Goal: Communication & Community: Answer question/provide support

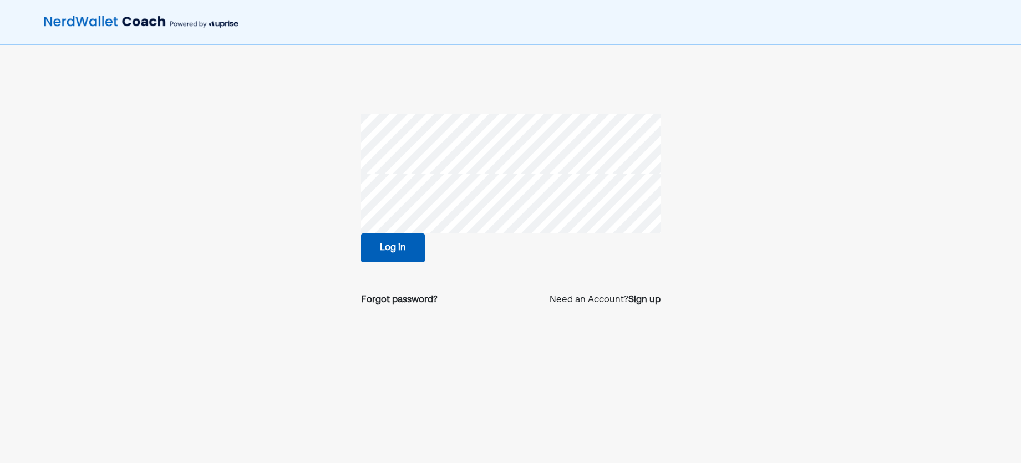
click at [383, 251] on button "Log in" at bounding box center [393, 247] width 64 height 29
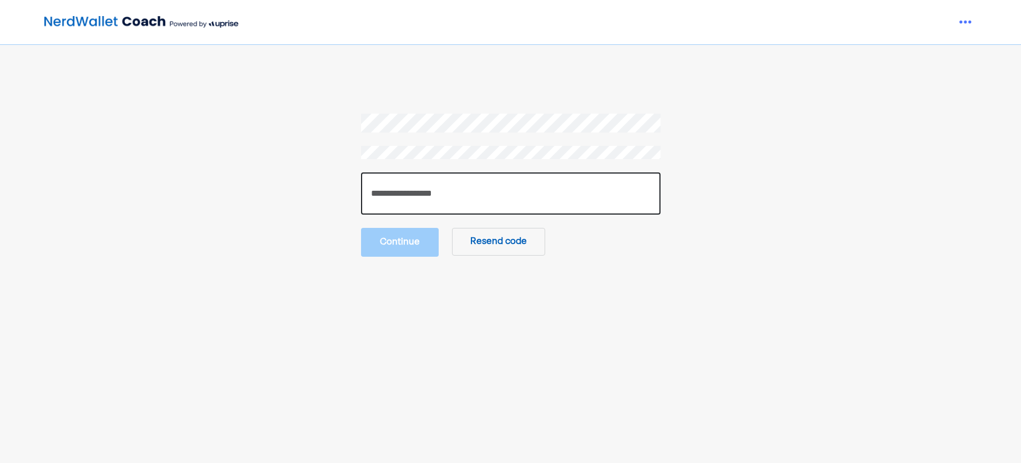
drag, startPoint x: 375, startPoint y: 172, endPoint x: 388, endPoint y: 191, distance: 22.9
click at [376, 172] on input "number" at bounding box center [510, 193] width 299 height 42
paste input "******"
type input "******"
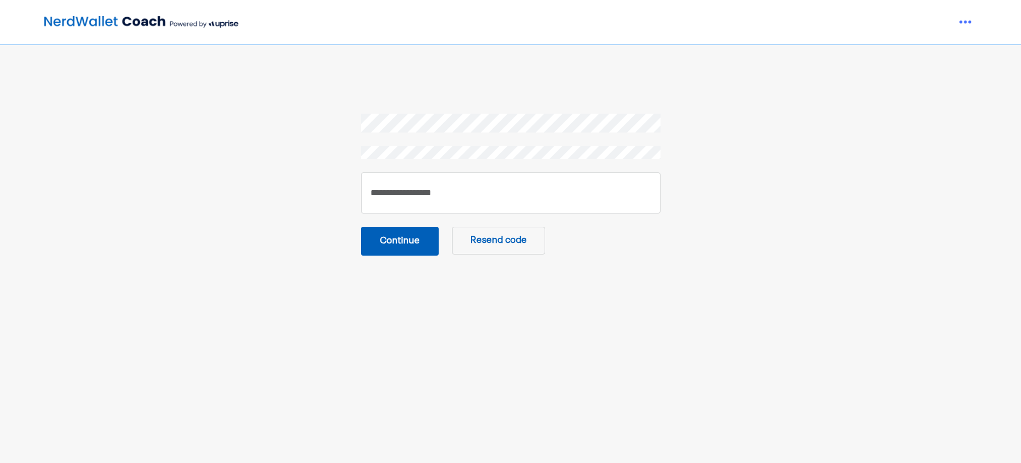
click at [392, 239] on button "Continue" at bounding box center [400, 241] width 78 height 29
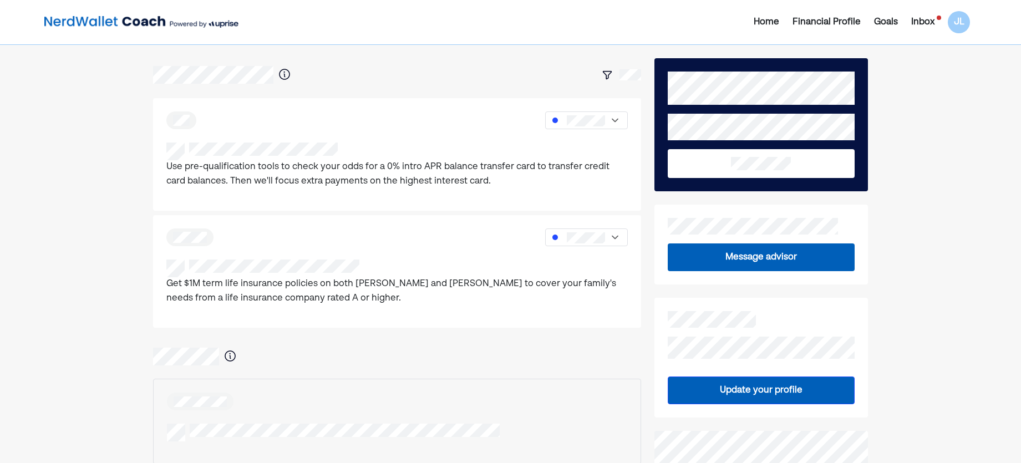
click at [931, 20] on div "Inbox" at bounding box center [922, 22] width 23 height 13
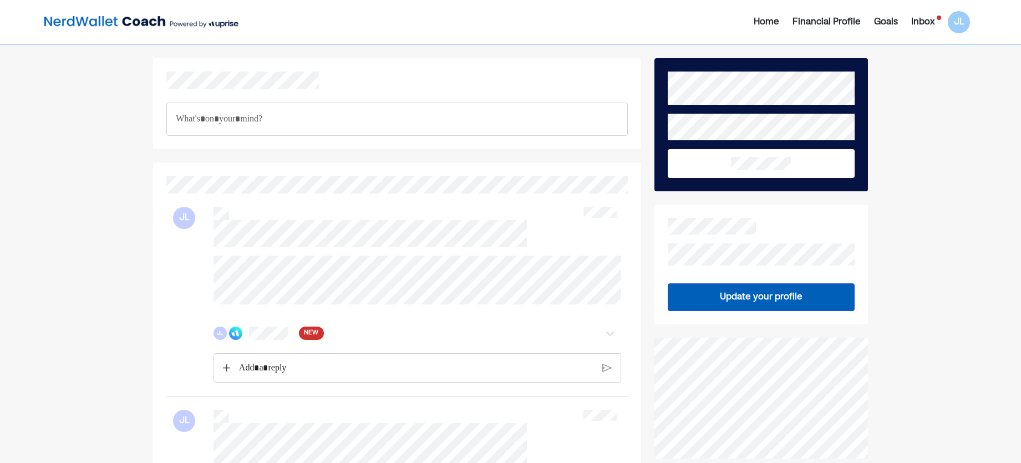
click at [253, 344] on div "JL NEW" at bounding box center [418, 333] width 408 height 22
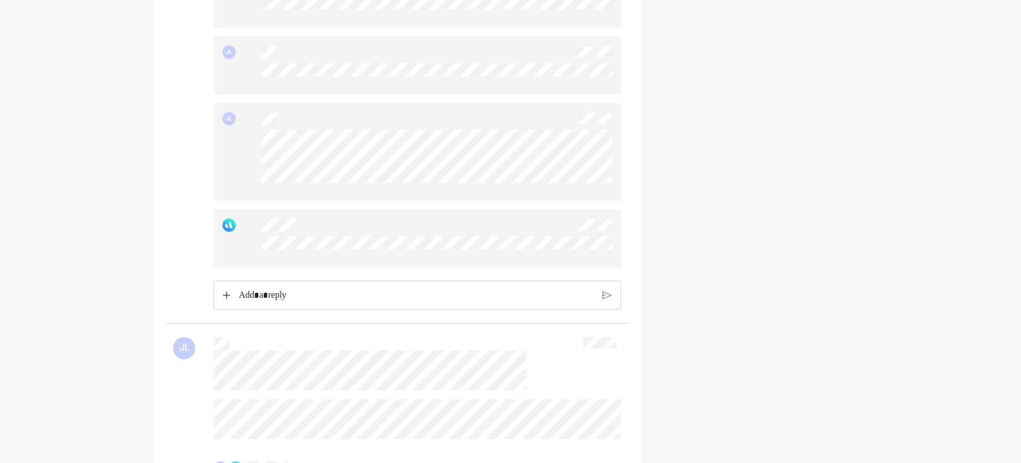
scroll to position [1497, 0]
click at [295, 311] on p "Rich Text Editor. Editing area: main" at bounding box center [416, 304] width 354 height 14
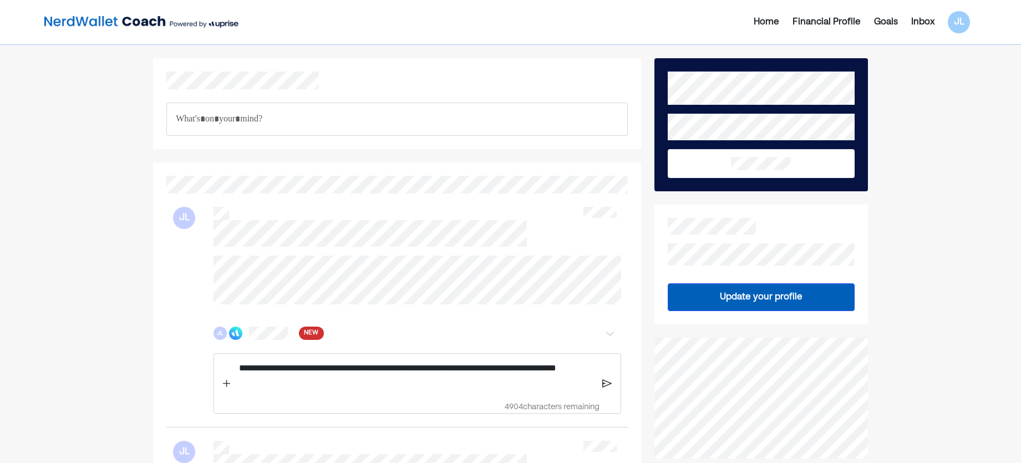
click at [328, 389] on p "**********" at bounding box center [416, 375] width 354 height 28
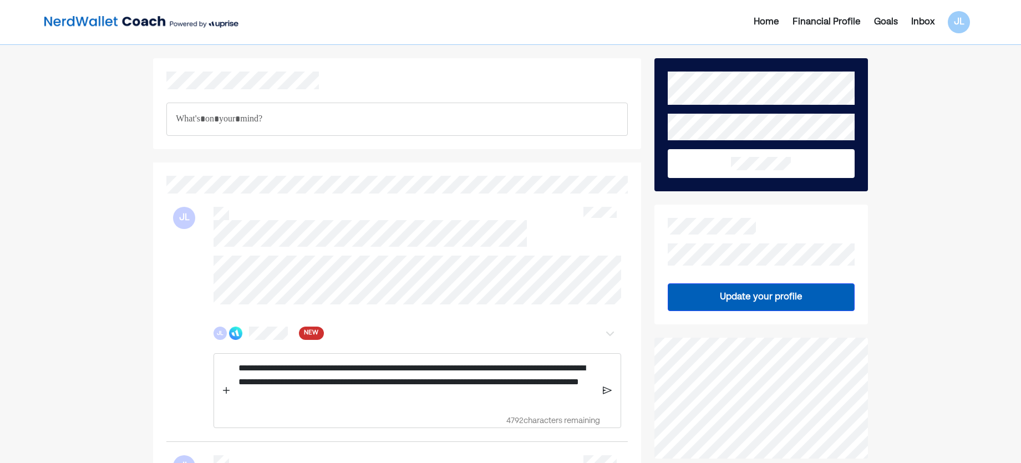
click at [609, 395] on img at bounding box center [607, 390] width 9 height 10
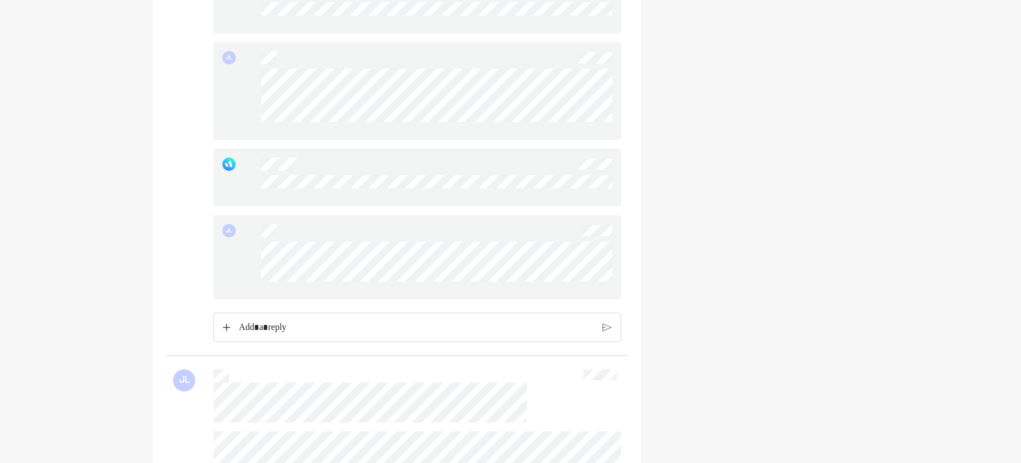
scroll to position [1553, 0]
click at [259, 90] on div "JL" at bounding box center [418, 105] width 408 height 98
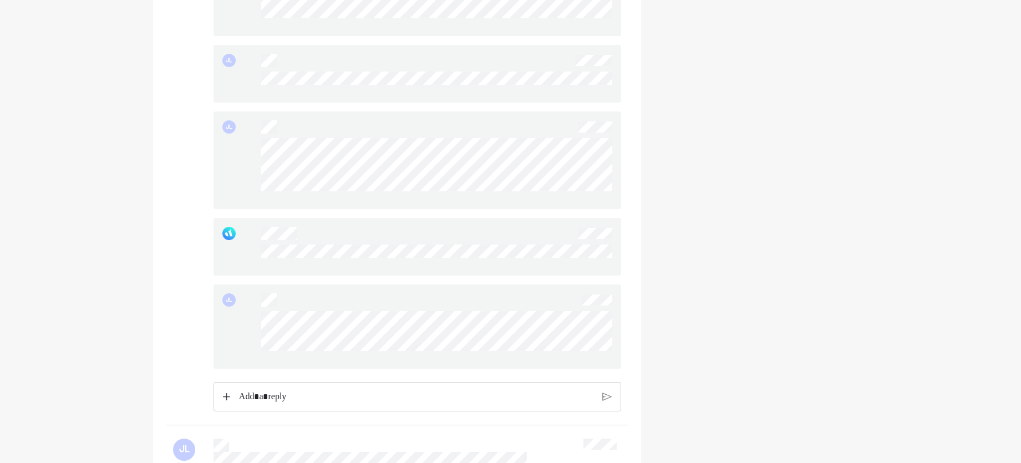
click at [258, 316] on div "JL" at bounding box center [418, 326] width 408 height 84
drag, startPoint x: 258, startPoint y: 316, endPoint x: 497, endPoint y: 371, distance: 245.2
click at [497, 369] on div "JL" at bounding box center [418, 326] width 408 height 84
drag, startPoint x: 464, startPoint y: 363, endPoint x: 247, endPoint y: 320, distance: 221.0
click at [247, 320] on div "JL" at bounding box center [418, 326] width 408 height 84
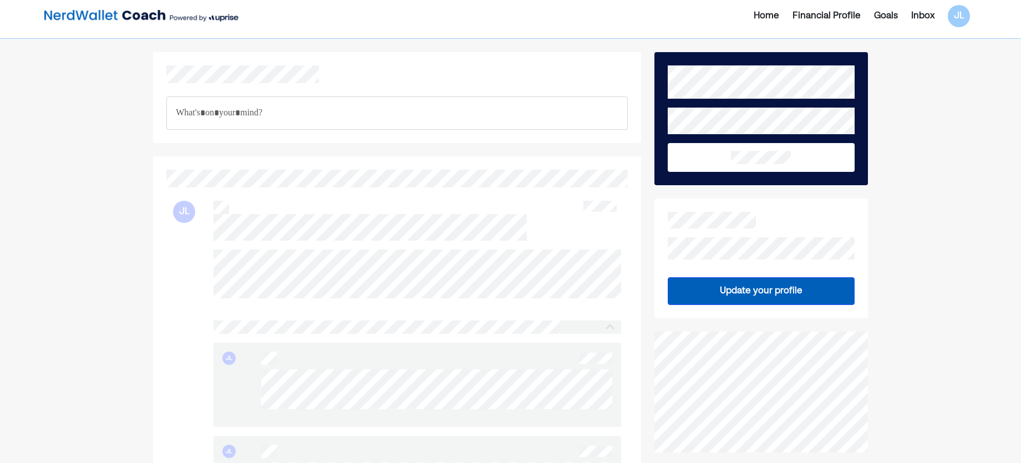
scroll to position [0, 0]
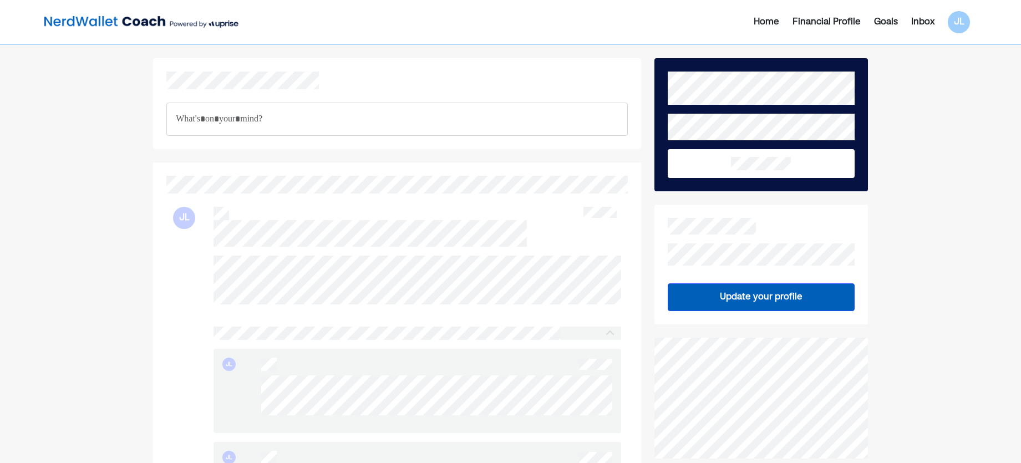
click at [253, 104] on div "Rich Text Editor. Editing area: main" at bounding box center [396, 119] width 461 height 33
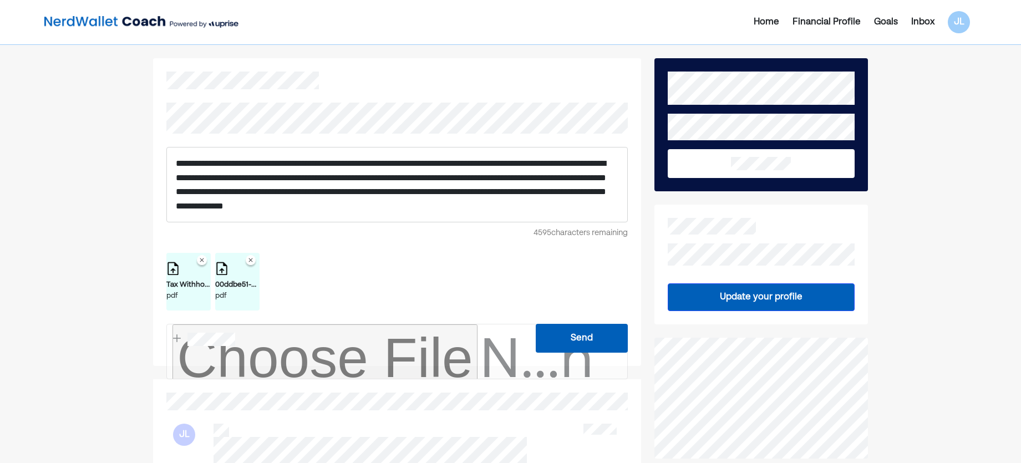
type input "**********"
click at [557, 339] on button "Send" at bounding box center [582, 338] width 92 height 29
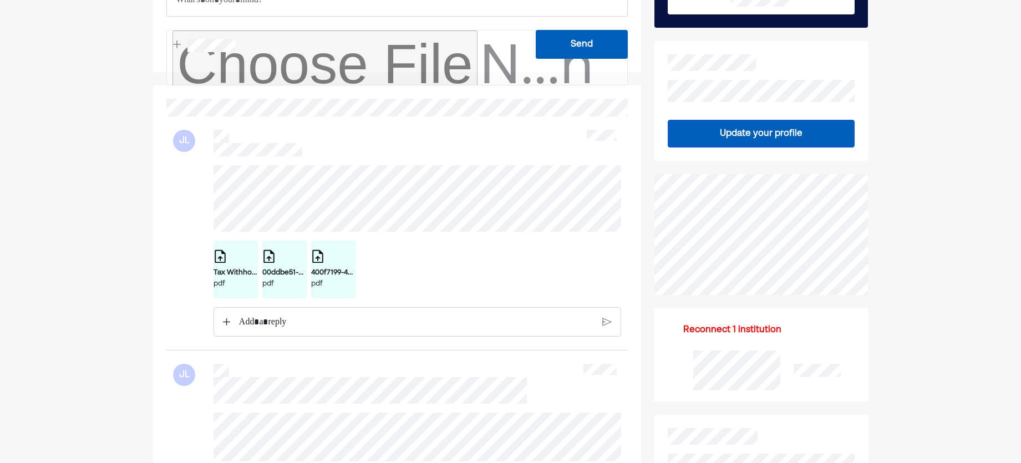
scroll to position [166, 0]
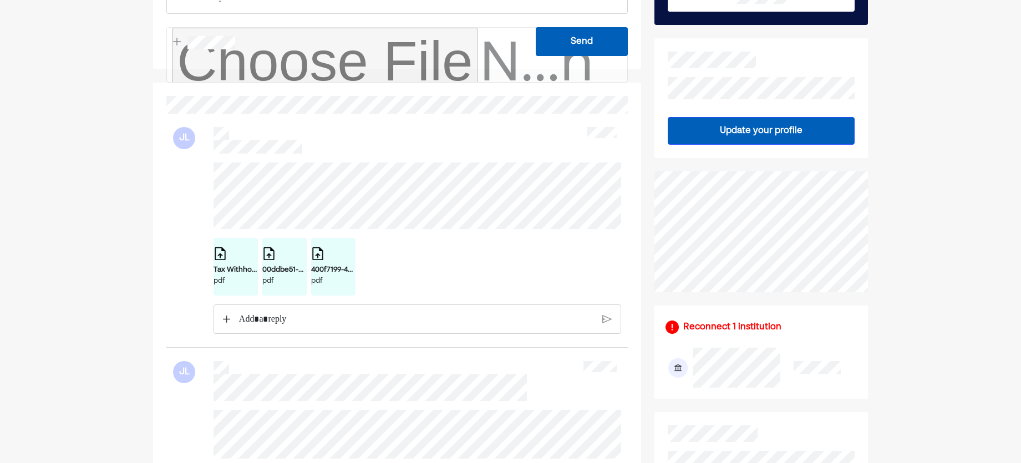
click at [196, 162] on div "Tax Withholding Estimator - Results _ Internal Revenue Service.pdf pdf 00ddbe51…" at bounding box center [397, 248] width 448 height 172
click at [187, 158] on div "JL Tax Withholding Estimator - Results _ Internal Revenue Service.pdf pdf 00ddb…" at bounding box center [396, 231] width 461 height 234
click at [201, 161] on div "JL Tax Withholding Estimator - Results _ Internal Revenue Service.pdf pdf 00ddb…" at bounding box center [396, 231] width 461 height 234
click at [199, 162] on div "Tax Withholding Estimator - Results _ Internal Revenue Service.pdf pdf 00ddbe51…" at bounding box center [397, 248] width 448 height 172
click at [506, 248] on div "Tax Withholding Estimator - Results _ Internal Revenue Service.pdf pdf 00ddbe51…" at bounding box center [397, 248] width 448 height 172
